Goal: Information Seeking & Learning: Learn about a topic

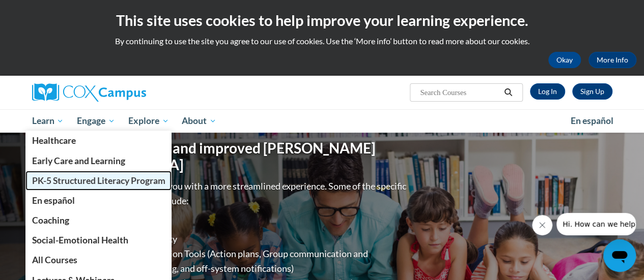
click at [58, 177] on span "PK-5 Structured Literacy Program" at bounding box center [98, 181] width 133 height 11
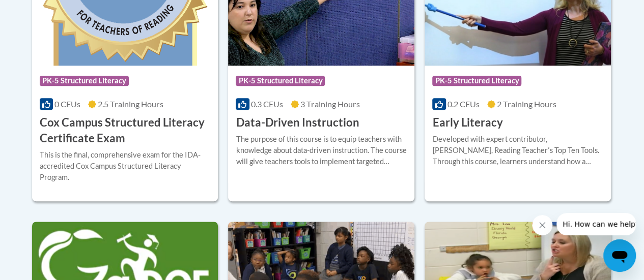
scroll to position [502, 0]
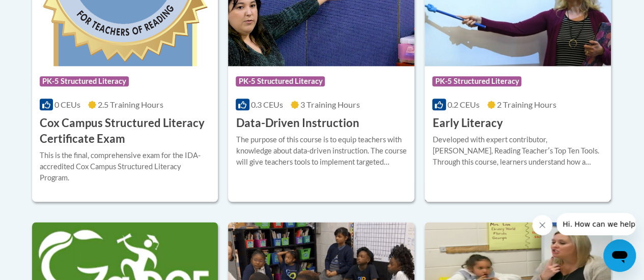
click at [491, 150] on div "Developed with expert contributor, [PERSON_NAME], Reading Teacherʹs Top Ten Too…" at bounding box center [517, 151] width 171 height 34
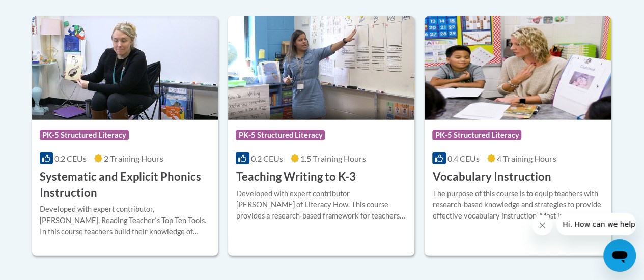
scroll to position [1227, 0]
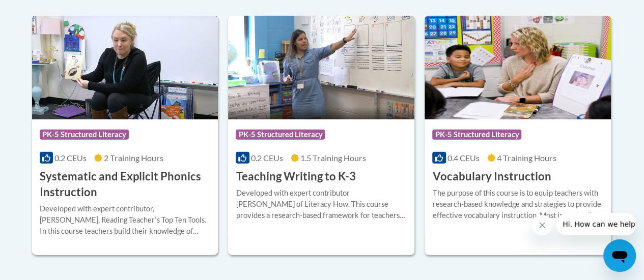
click at [177, 154] on div "0.2 CEUs 2 Training Hours" at bounding box center [125, 158] width 171 height 11
